Goal: Check status

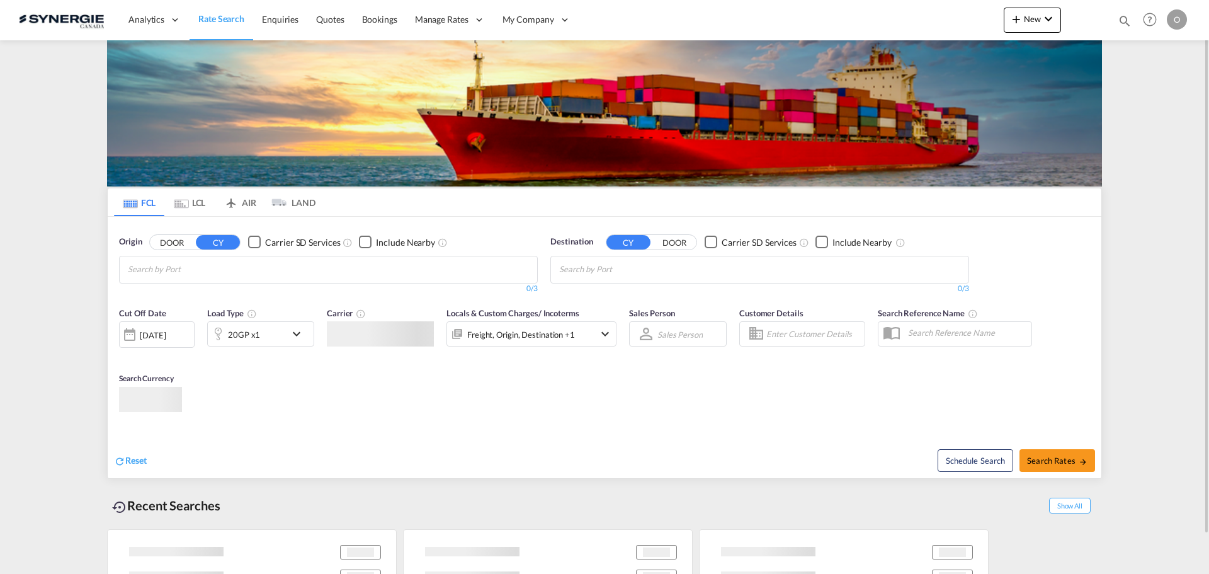
click at [1122, 20] on md-icon "icon-magnify" at bounding box center [1125, 21] width 14 height 14
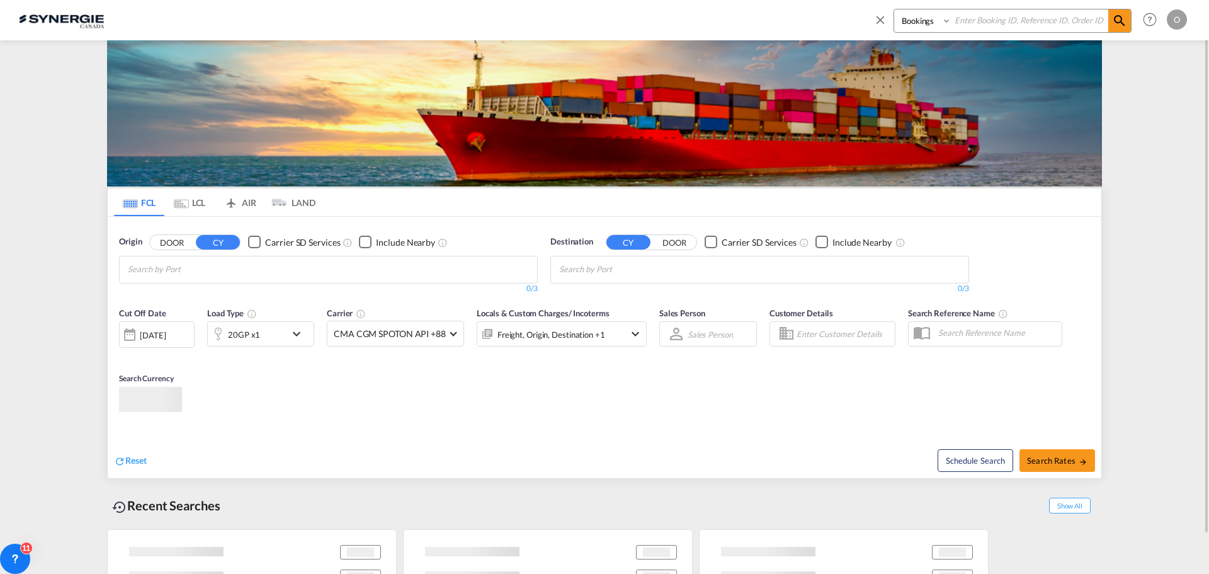
click at [901, 23] on select "Bookings Quotes Enquiries" at bounding box center [924, 20] width 60 height 23
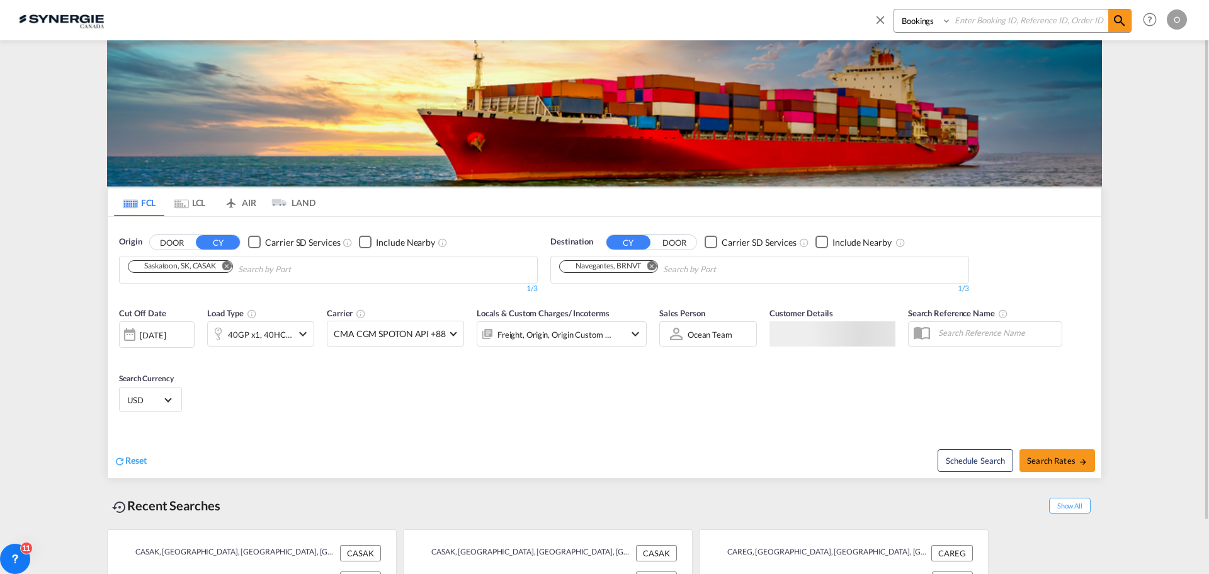
select select "Quotes"
click at [894, 9] on select "Bookings Quotes Enquiries" at bounding box center [924, 20] width 60 height 23
click at [947, 14] on select "Bookings Quotes Enquiries" at bounding box center [924, 20] width 60 height 23
click at [957, 19] on input at bounding box center [1030, 20] width 157 height 22
paste input "SYC000013572"
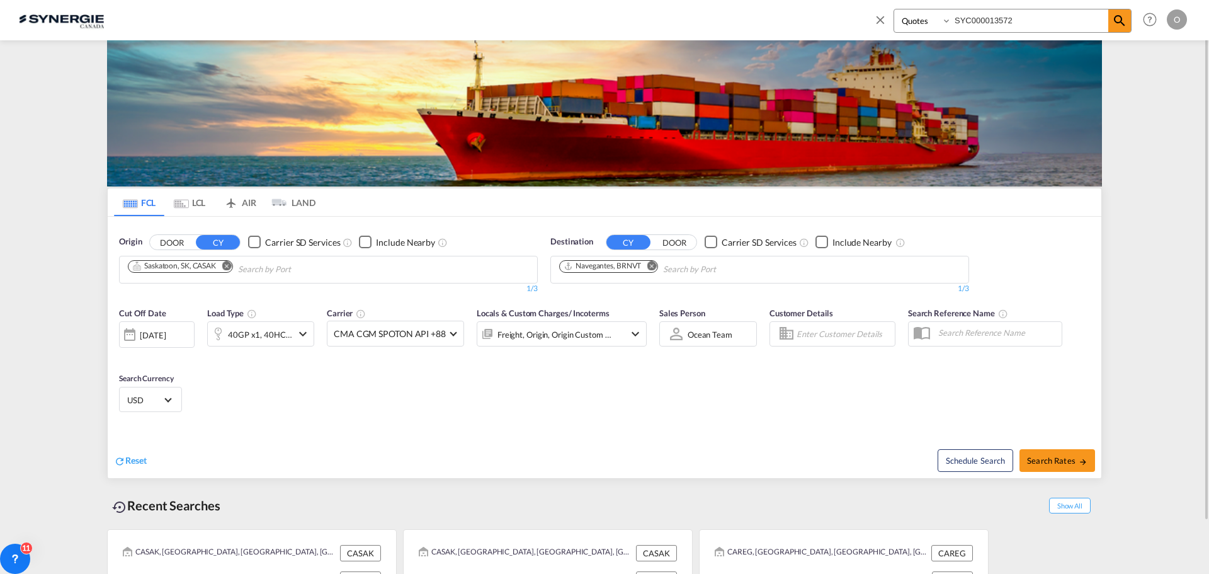
type input "SYC000013572"
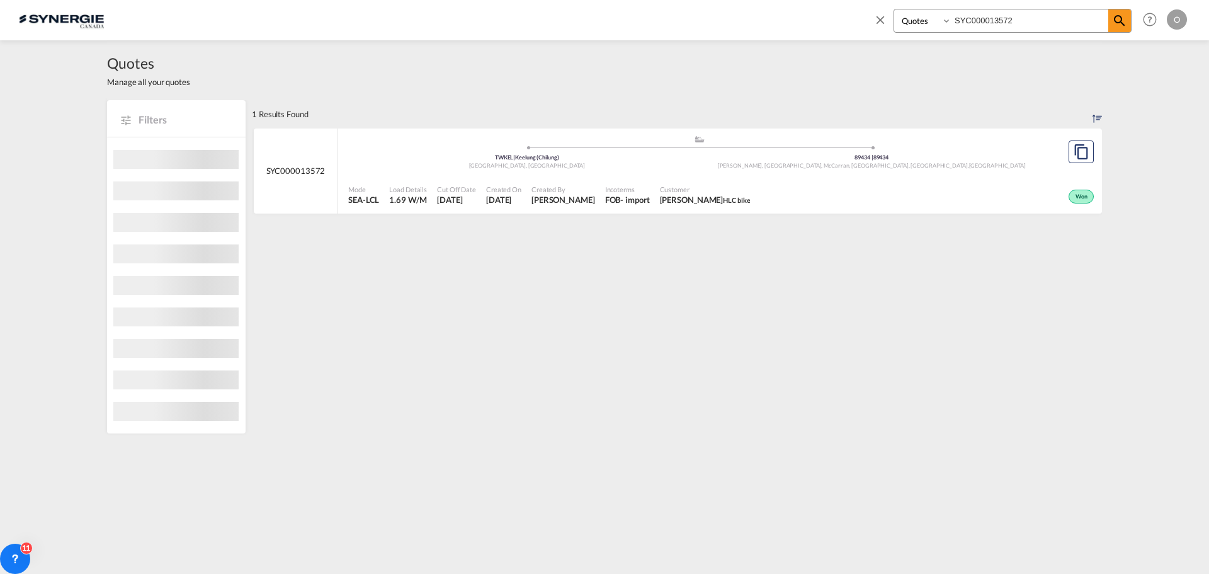
click at [636, 173] on div ".a{fill:#aaa8ad;} .a{fill:#aaa8ad;} TWKEL | Keelung ([GEOGRAPHIC_DATA]) [GEOGRA…" at bounding box center [699, 155] width 702 height 41
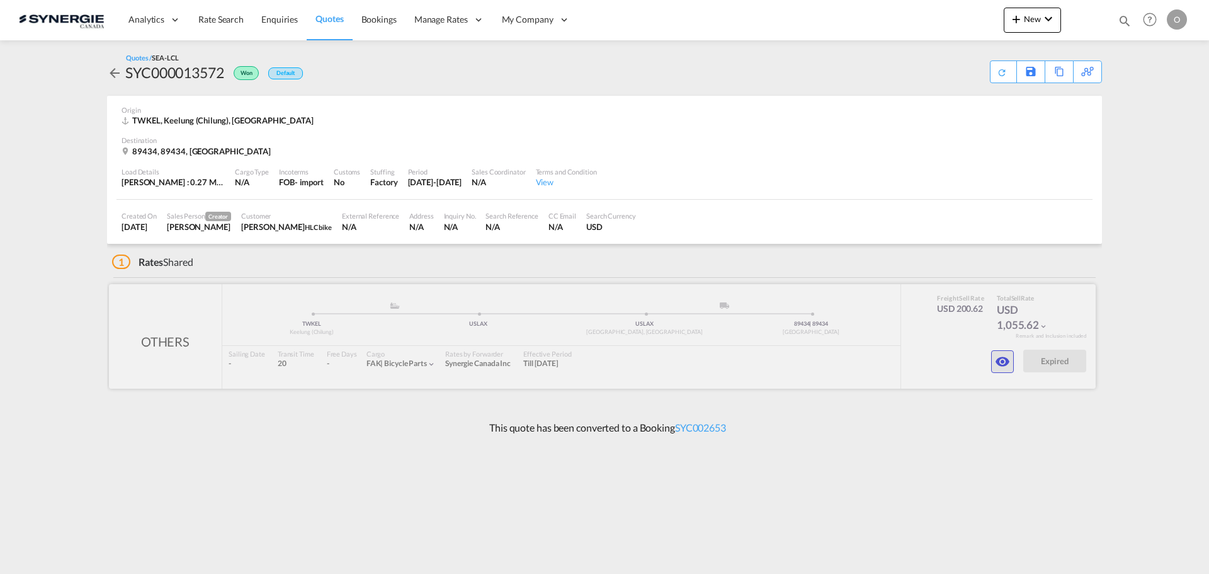
click at [1000, 367] on md-icon "icon-eye" at bounding box center [1002, 361] width 15 height 15
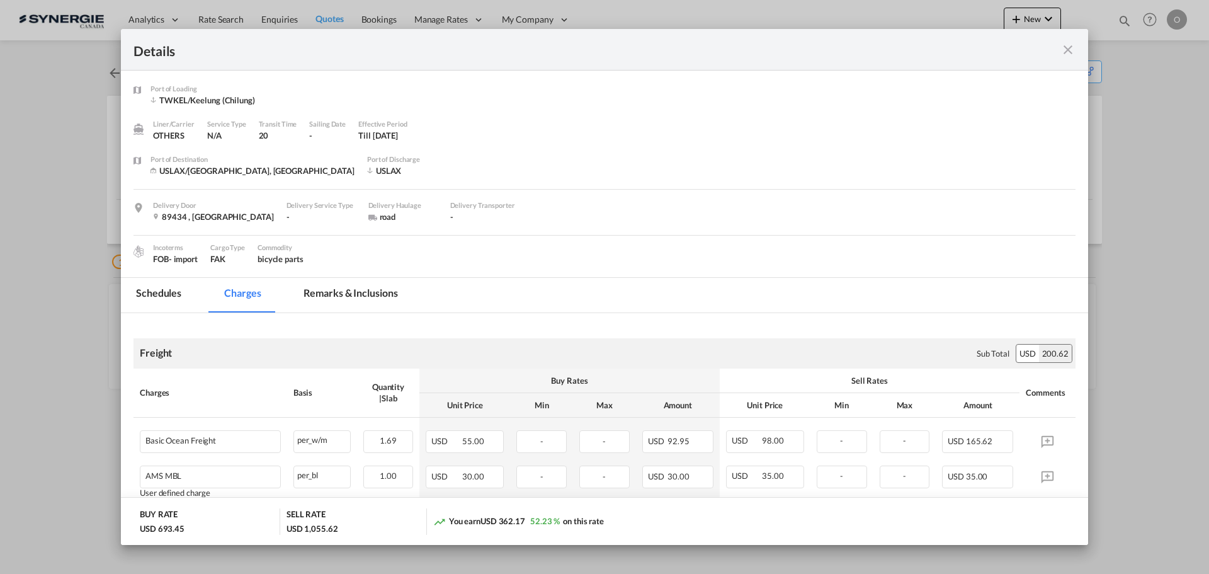
click at [323, 288] on md-tab-item "Remarks & Inclusions" at bounding box center [350, 295] width 124 height 35
